Goal: Communication & Community: Connect with others

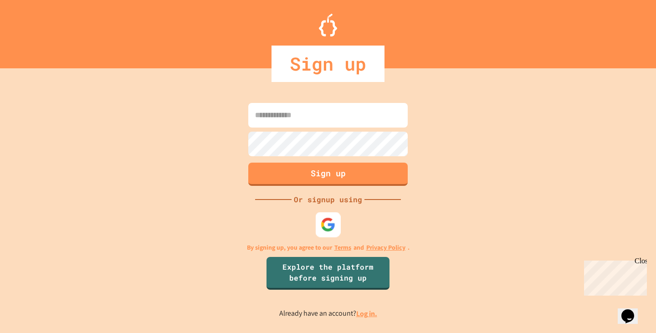
click at [323, 224] on img at bounding box center [328, 224] width 15 height 15
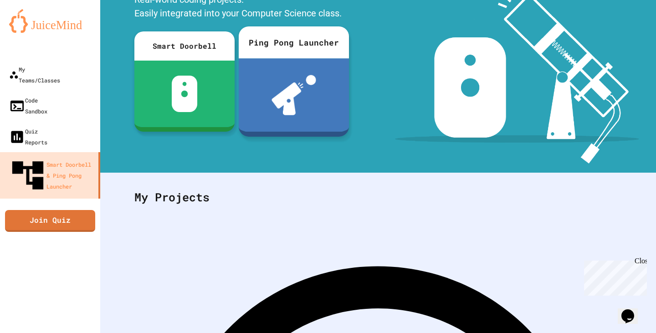
scroll to position [91, 0]
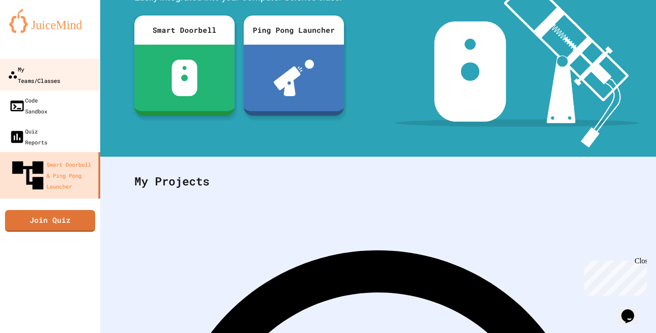
click at [59, 67] on div "My Teams/Classes" at bounding box center [34, 74] width 52 height 22
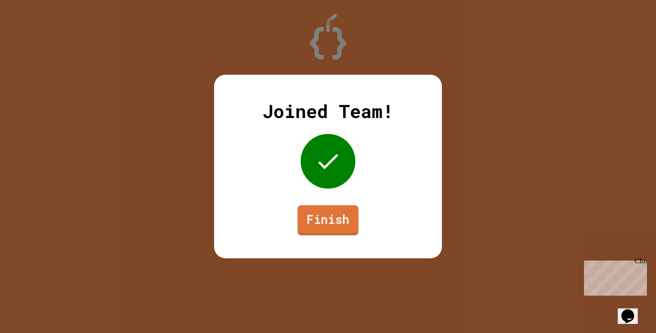
click at [306, 226] on link "Finish" at bounding box center [327, 220] width 61 height 30
